Goal: Book appointment/travel/reservation

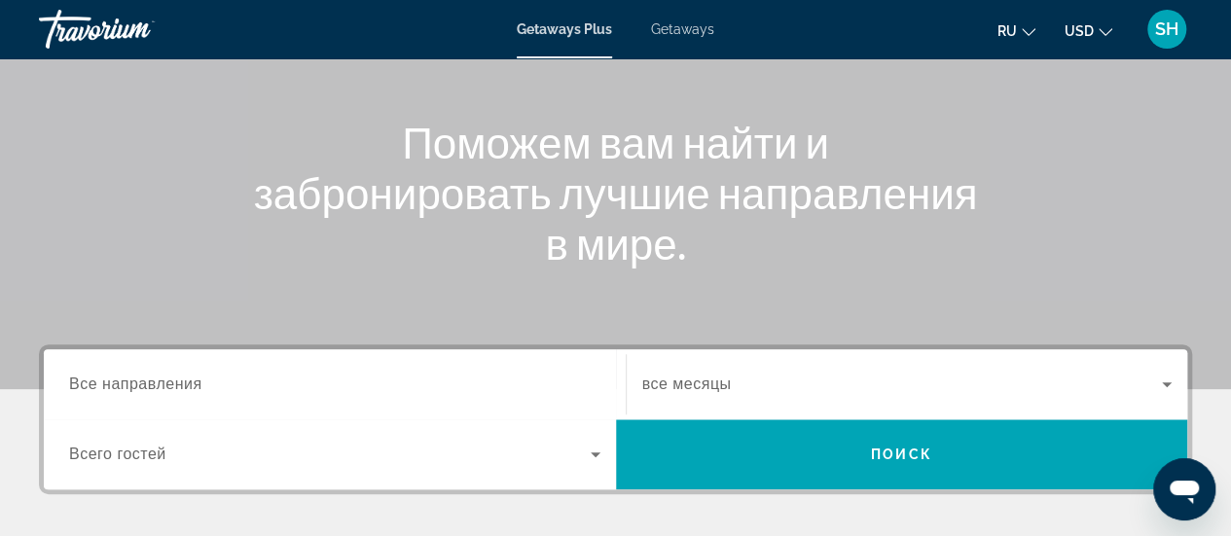
scroll to position [292, 0]
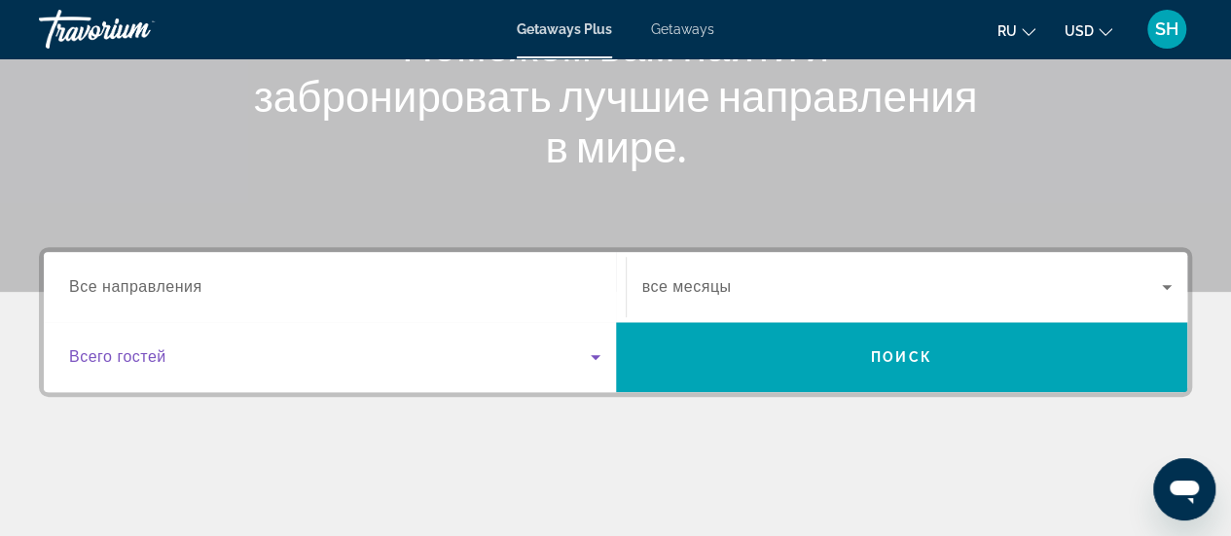
click at [595, 353] on icon "Search widget" at bounding box center [595, 356] width 23 height 23
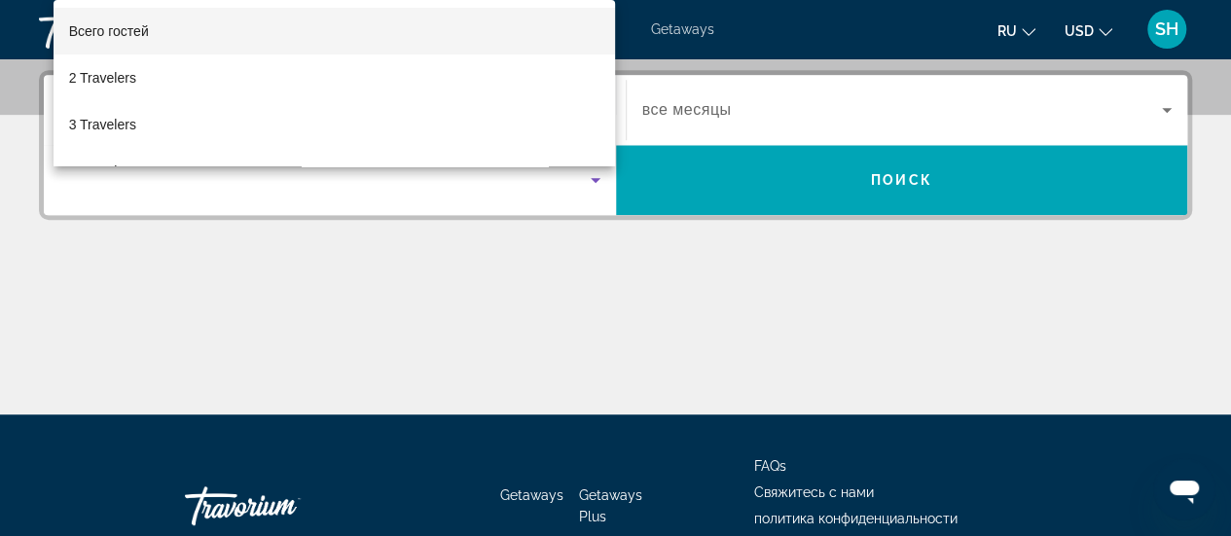
scroll to position [475, 0]
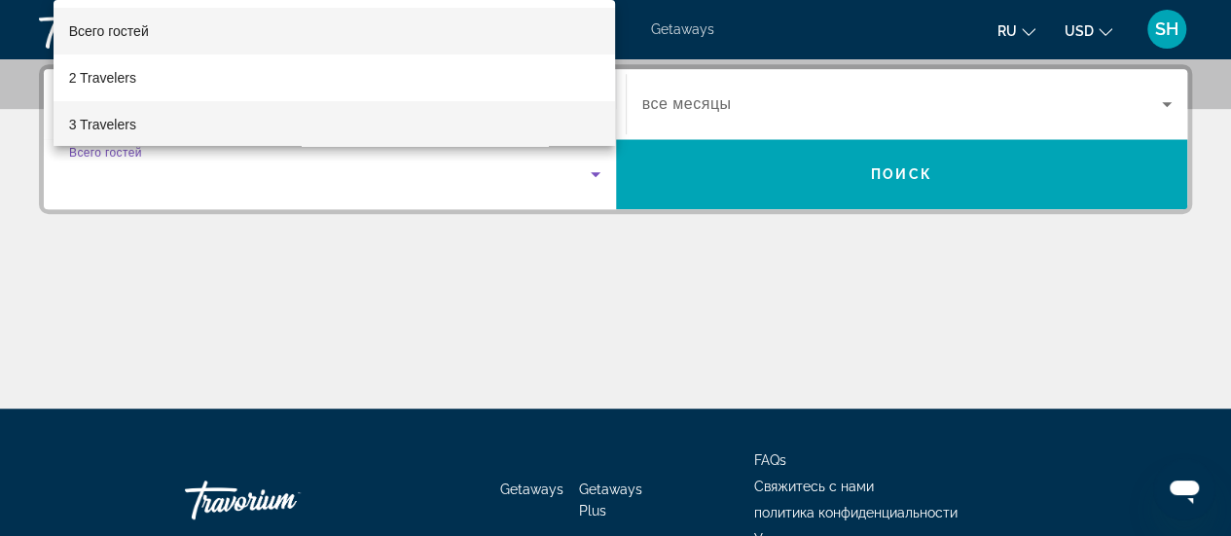
click at [131, 120] on span "3 Travelers" at bounding box center [102, 124] width 67 height 23
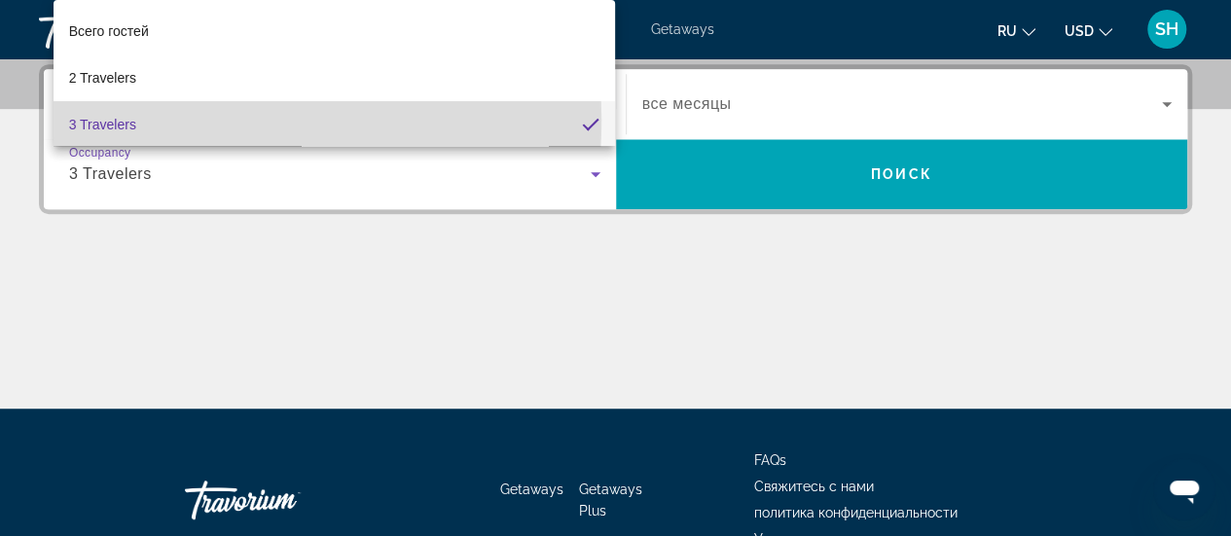
scroll to position [0, 0]
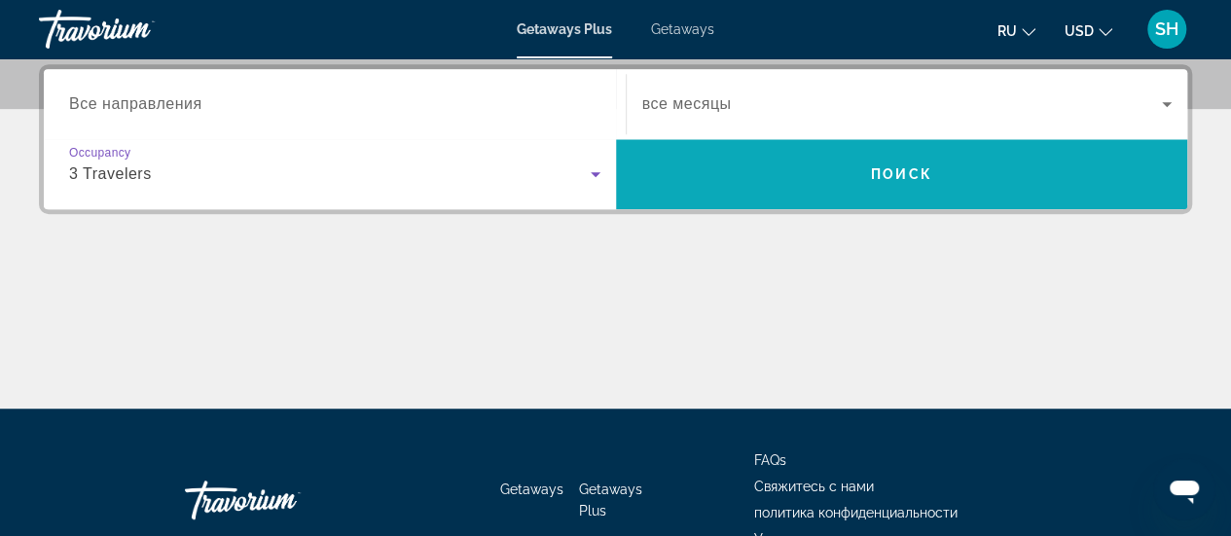
click at [910, 180] on span "Поиск" at bounding box center [901, 174] width 61 height 16
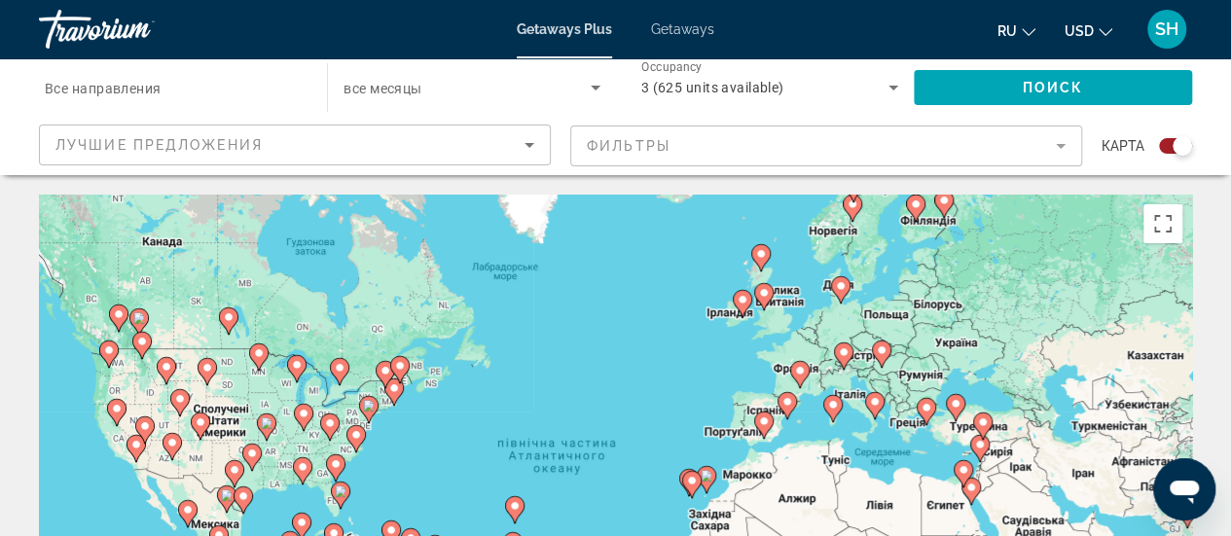
click at [1166, 145] on div "Search widget" at bounding box center [1175, 146] width 33 height 16
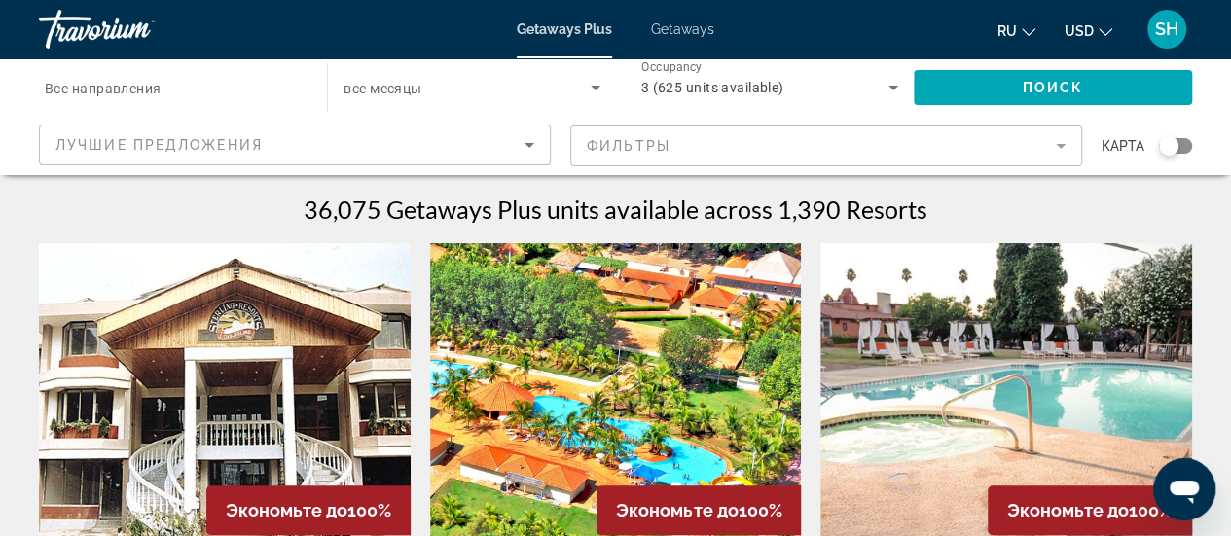
click at [529, 144] on icon "Sort by" at bounding box center [530, 145] width 10 height 5
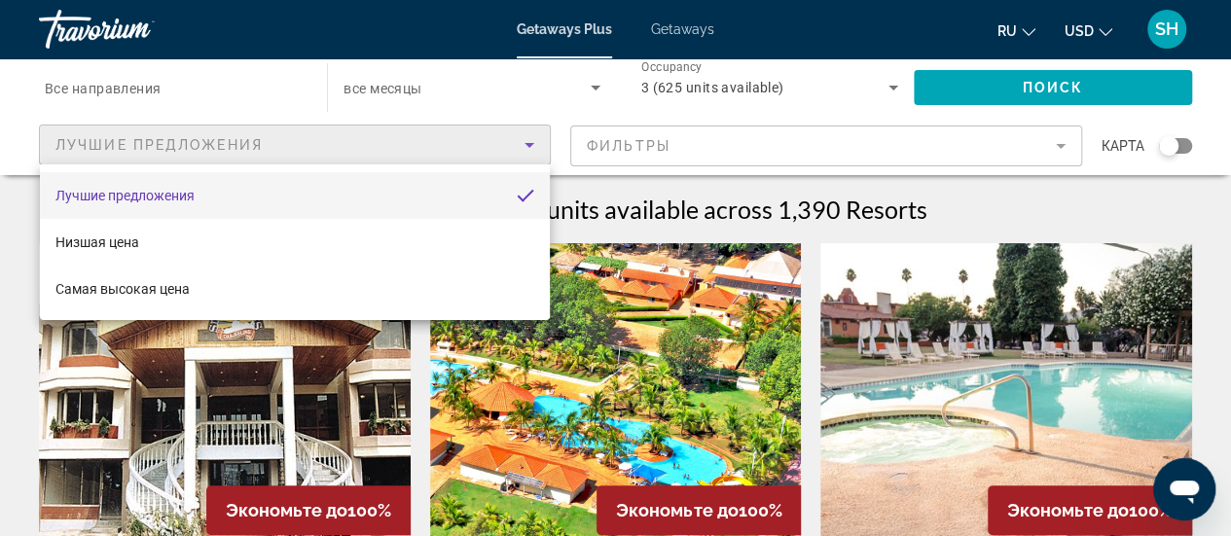
click at [166, 88] on div at bounding box center [615, 268] width 1231 height 536
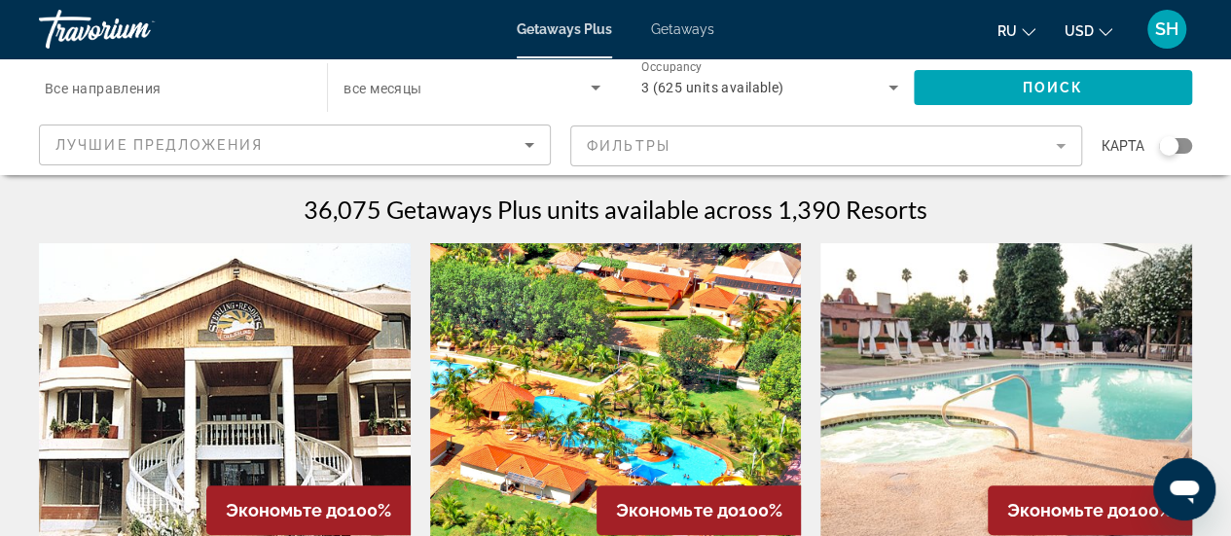
click at [188, 90] on input "Destination Все направления" at bounding box center [173, 88] width 257 height 23
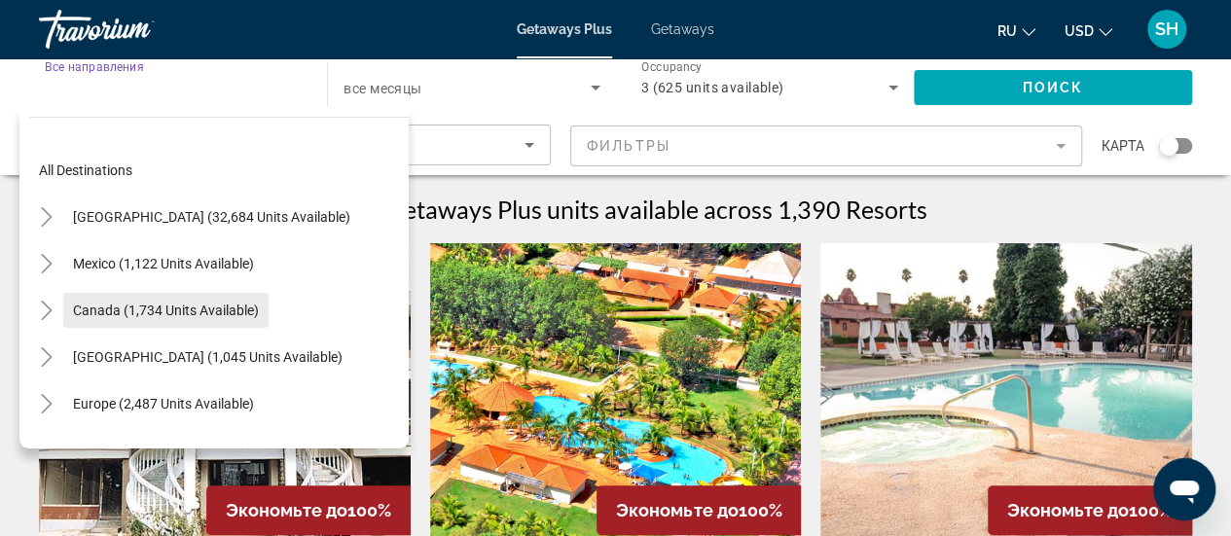
scroll to position [97, 0]
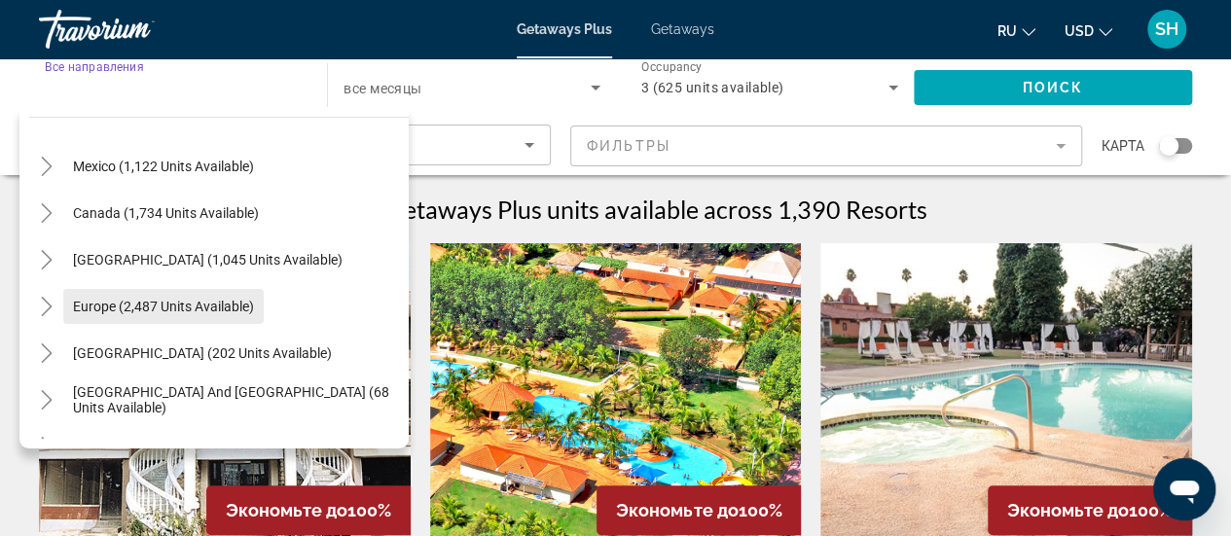
click at [168, 308] on span "Europe (2,487 units available)" at bounding box center [163, 307] width 181 height 16
type input "**********"
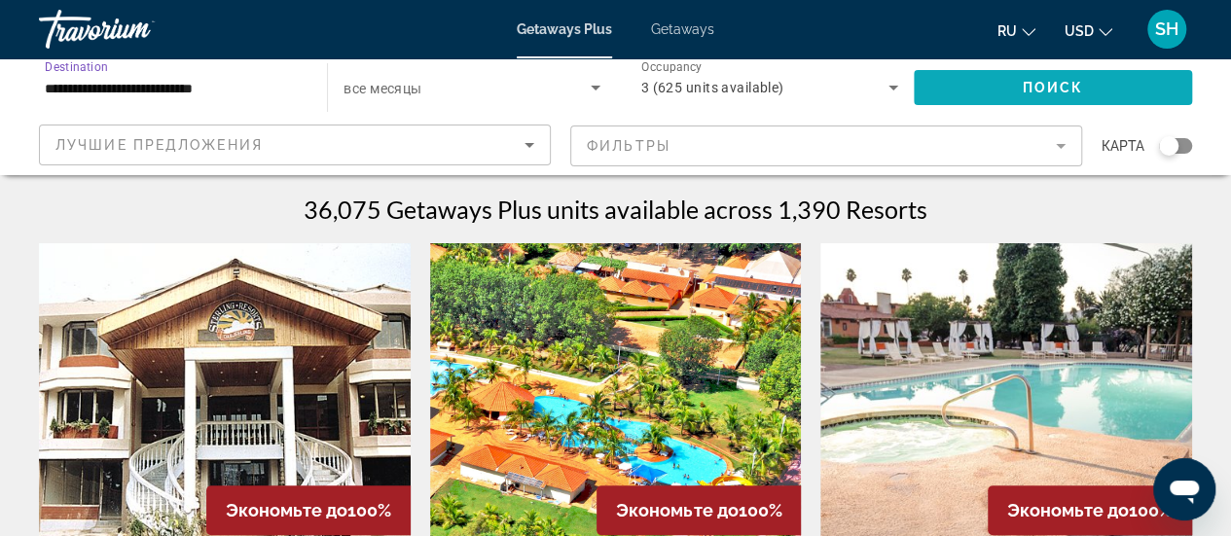
click at [1039, 80] on span "Поиск" at bounding box center [1053, 88] width 61 height 16
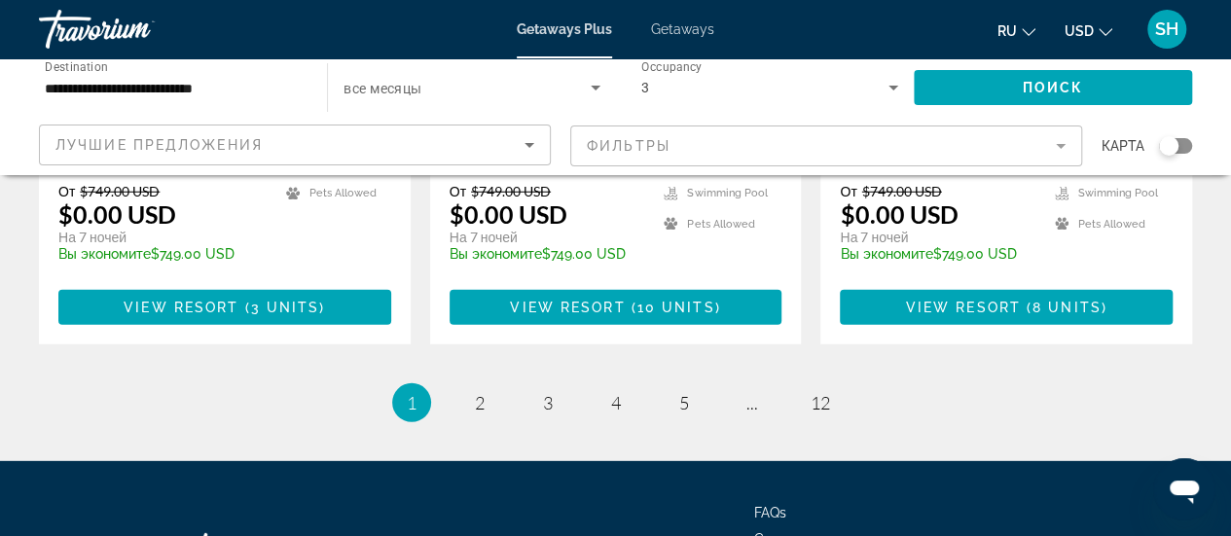
scroll to position [2627, 0]
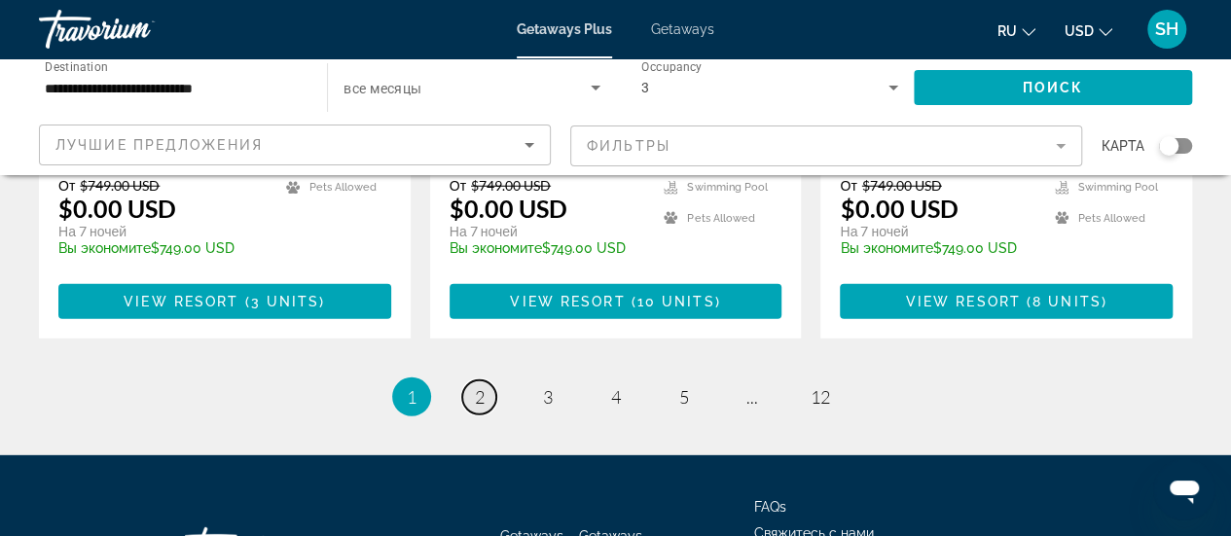
click at [483, 386] on span "2" at bounding box center [480, 396] width 10 height 21
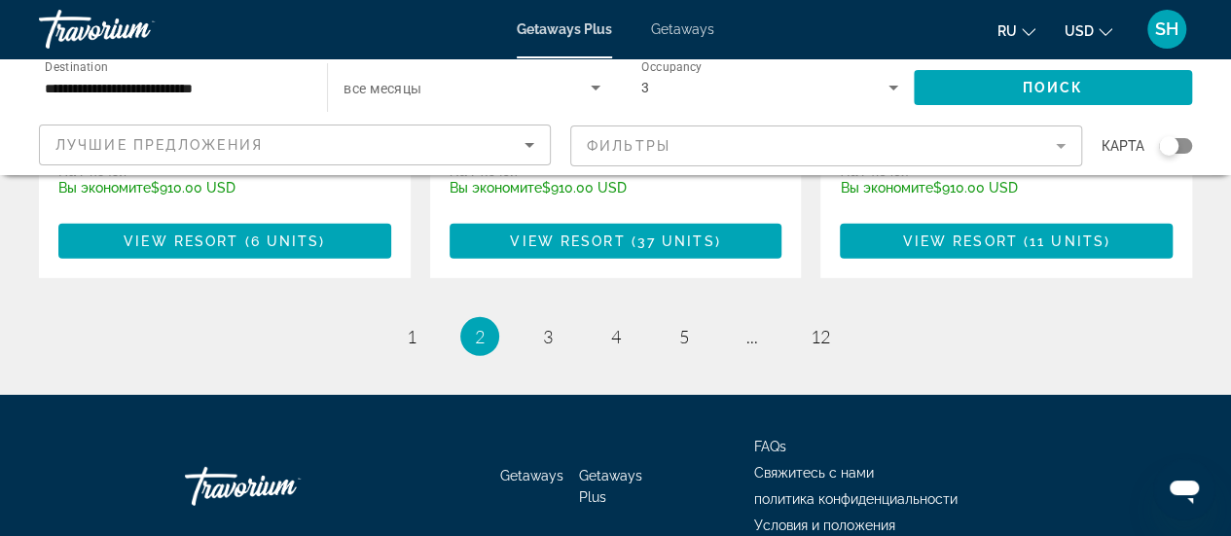
scroll to position [2756, 0]
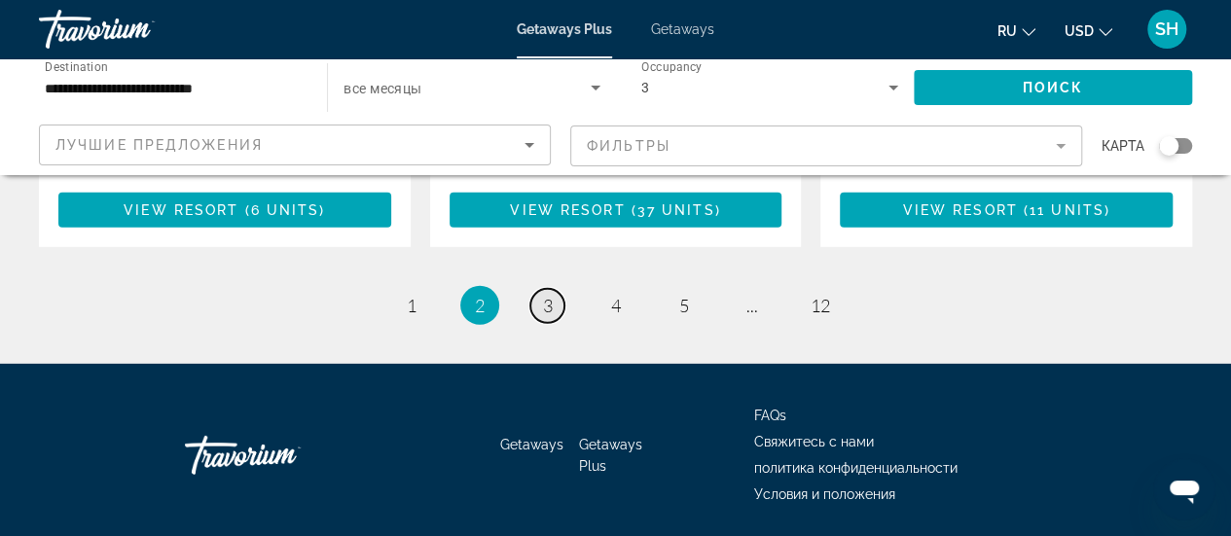
click at [551, 295] on span "3" at bounding box center [548, 305] width 10 height 21
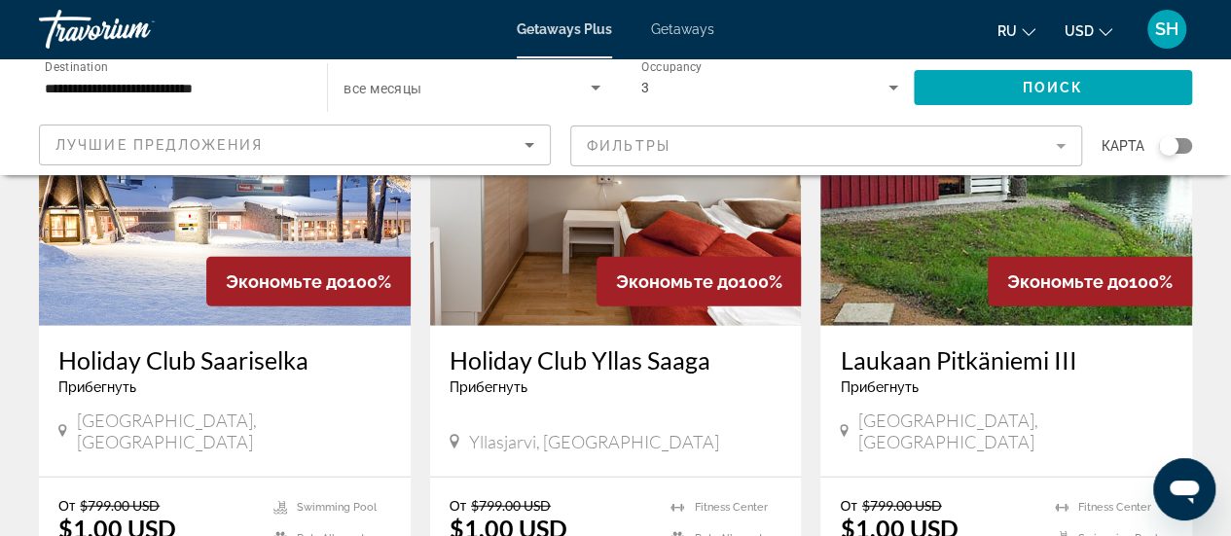
scroll to position [2044, 0]
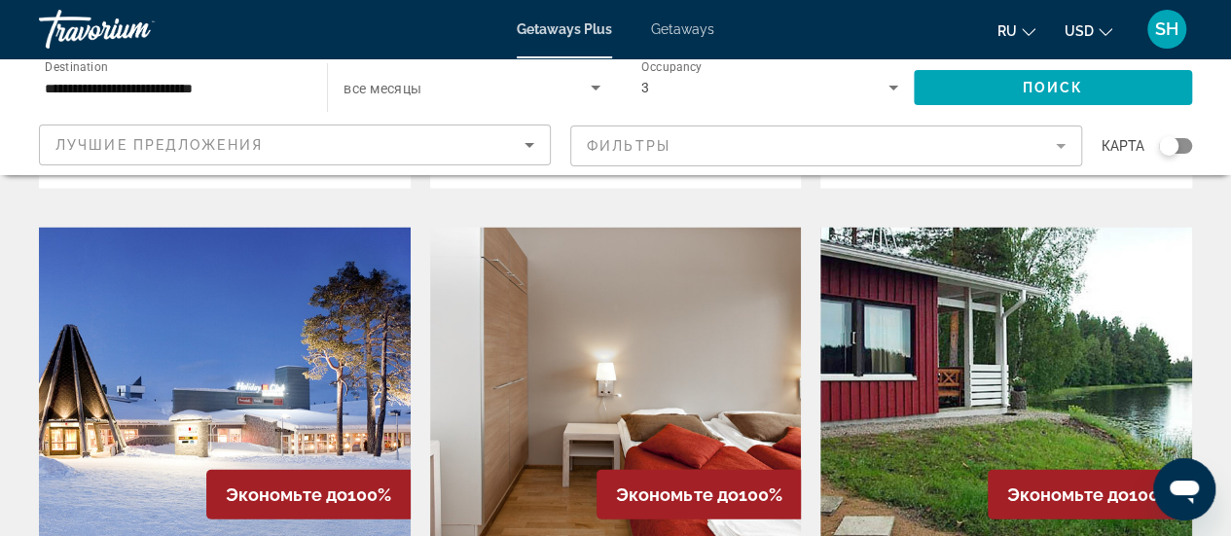
click at [1008, 351] on img "Main content" at bounding box center [1006, 383] width 372 height 311
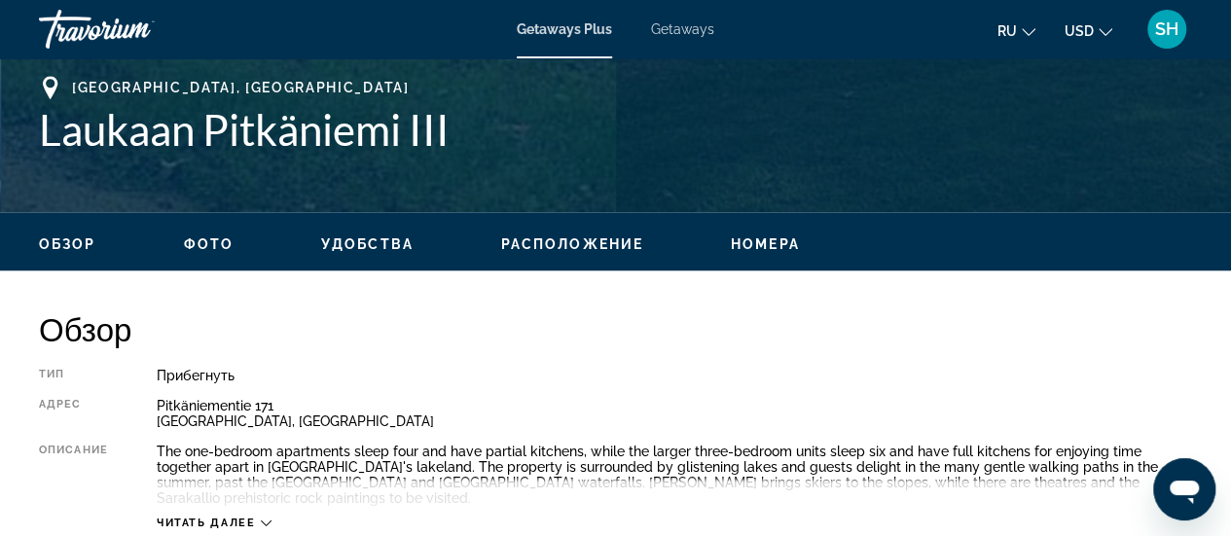
scroll to position [876, 0]
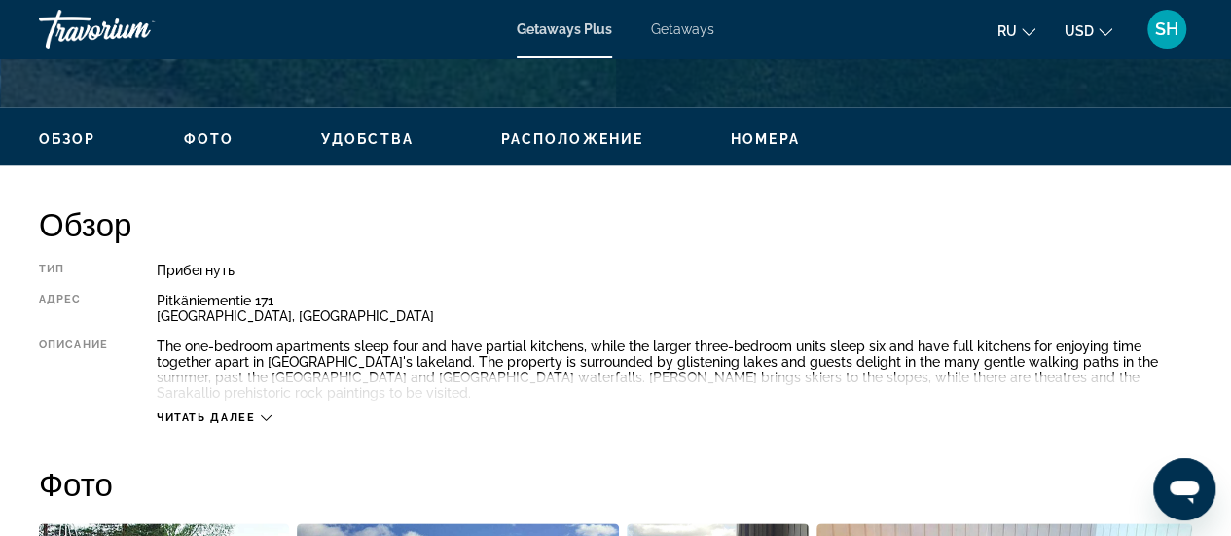
click at [370, 139] on span "Удобства" at bounding box center [367, 139] width 92 height 16
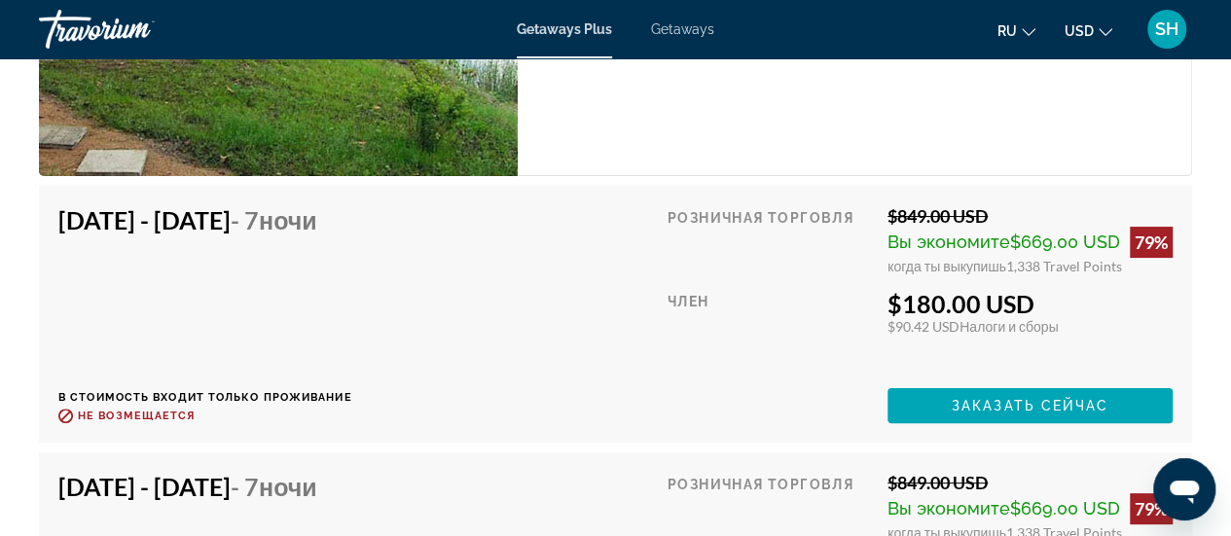
scroll to position [3851, 0]
